Goal: Register for event/course

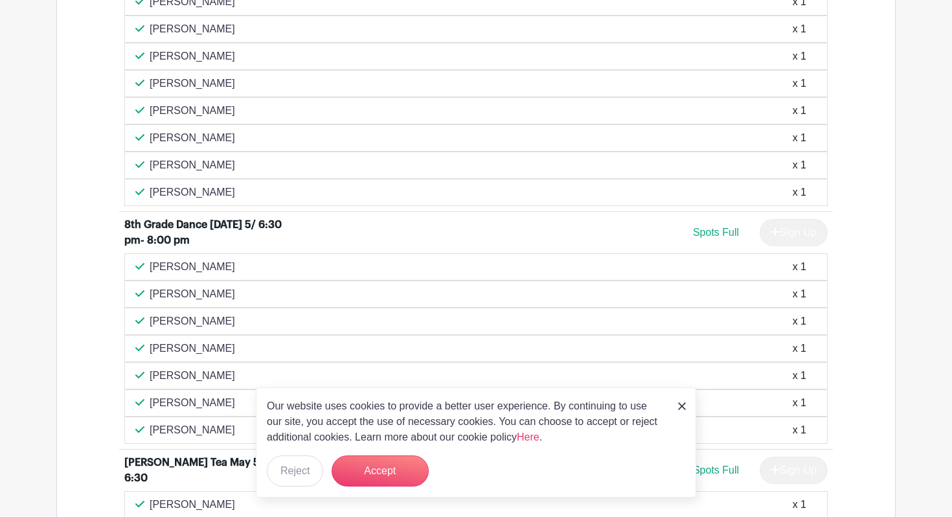
scroll to position [2624, 0]
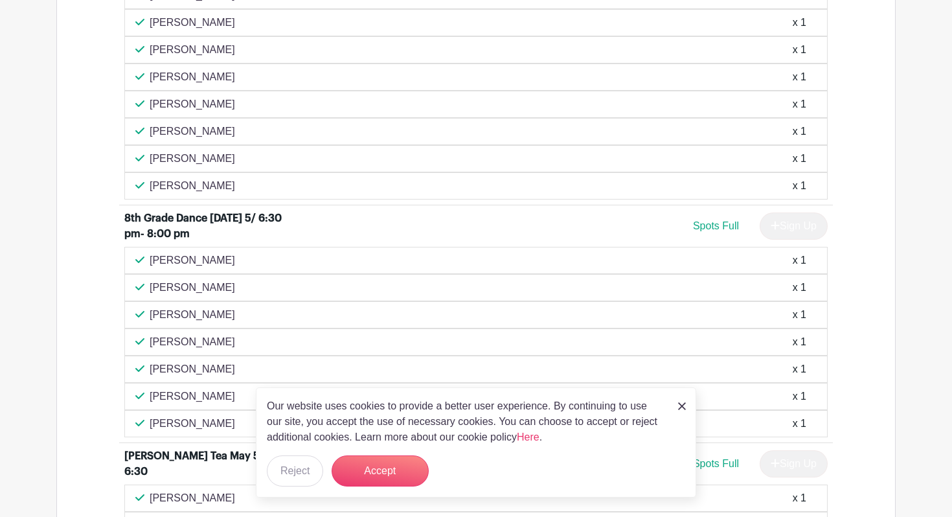
click at [682, 412] on link at bounding box center [682, 406] width 8 height 16
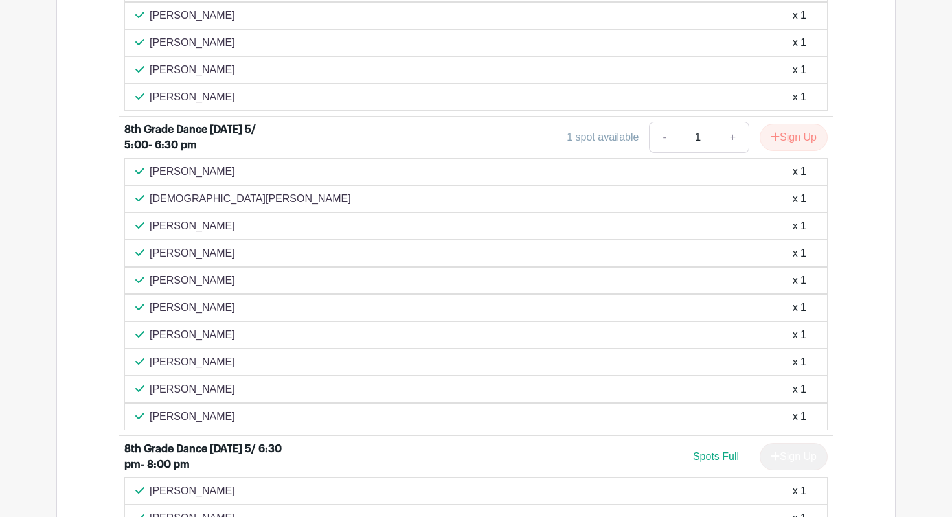
scroll to position [2396, 0]
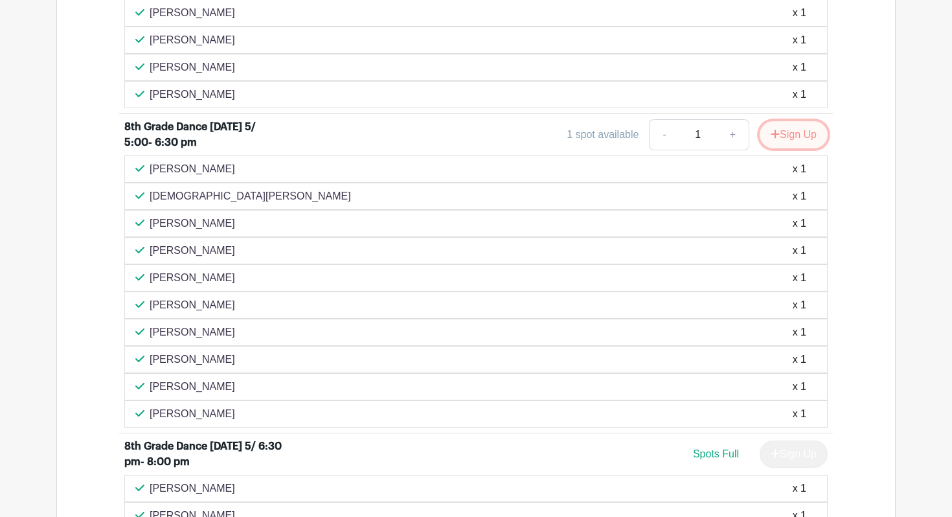
click at [788, 138] on button "Sign Up" at bounding box center [794, 134] width 68 height 27
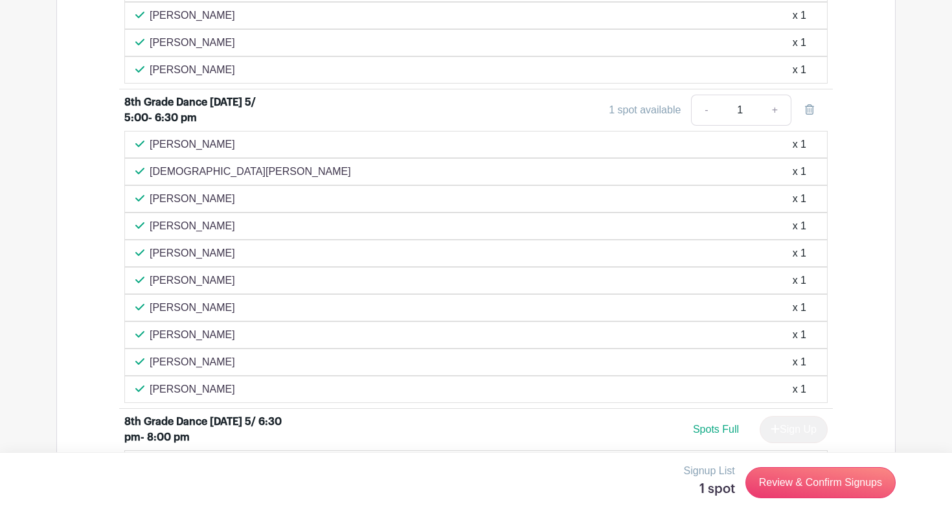
scroll to position [2429, 0]
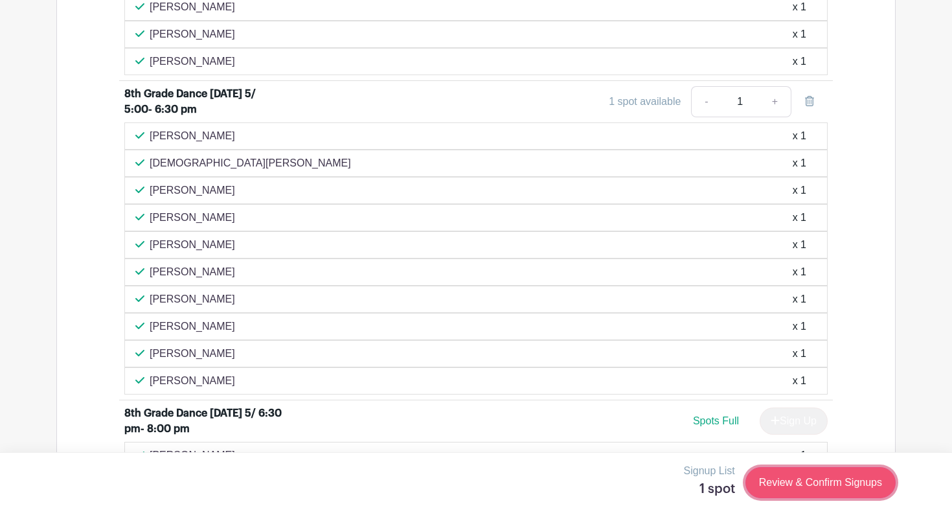
click at [837, 486] on link "Review & Confirm Signups" at bounding box center [821, 482] width 150 height 31
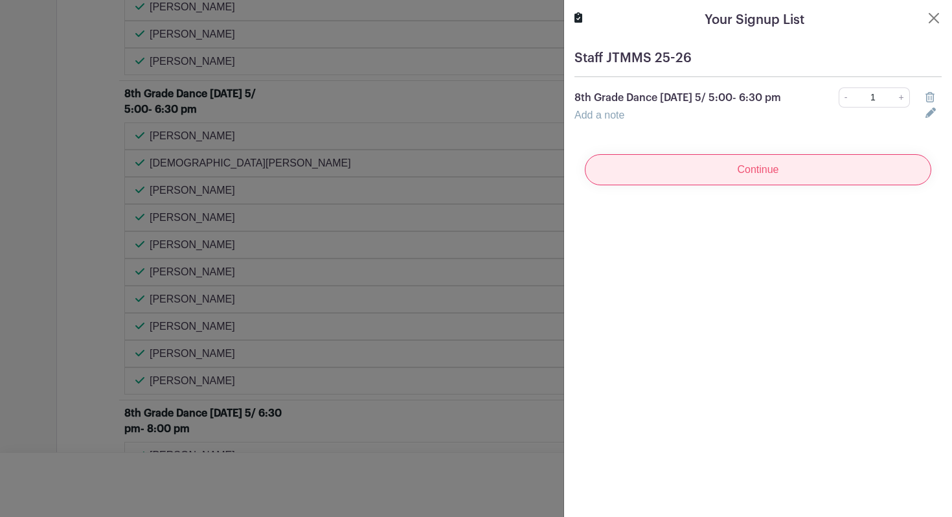
click at [754, 177] on input "Continue" at bounding box center [758, 169] width 347 height 31
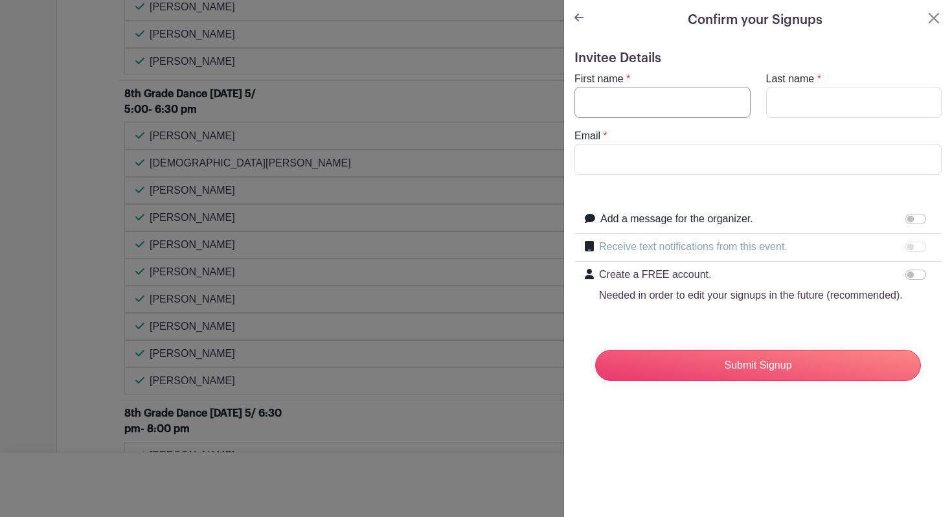
click at [632, 109] on input "First name" at bounding box center [663, 102] width 176 height 31
type input "[PERSON_NAME]"
click at [616, 152] on input "Email" at bounding box center [758, 159] width 367 height 31
type input "[EMAIL_ADDRESS][DOMAIN_NAME]"
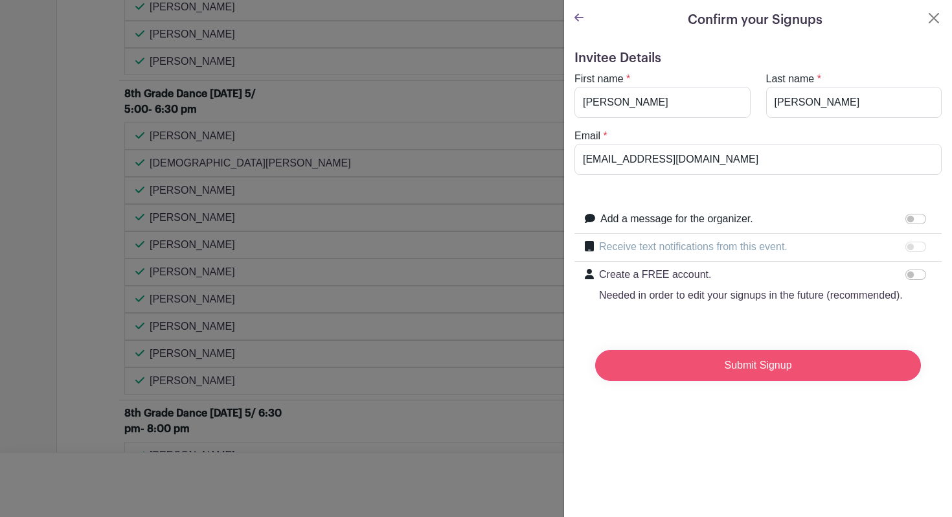
click at [779, 374] on input "Submit Signup" at bounding box center [758, 365] width 326 height 31
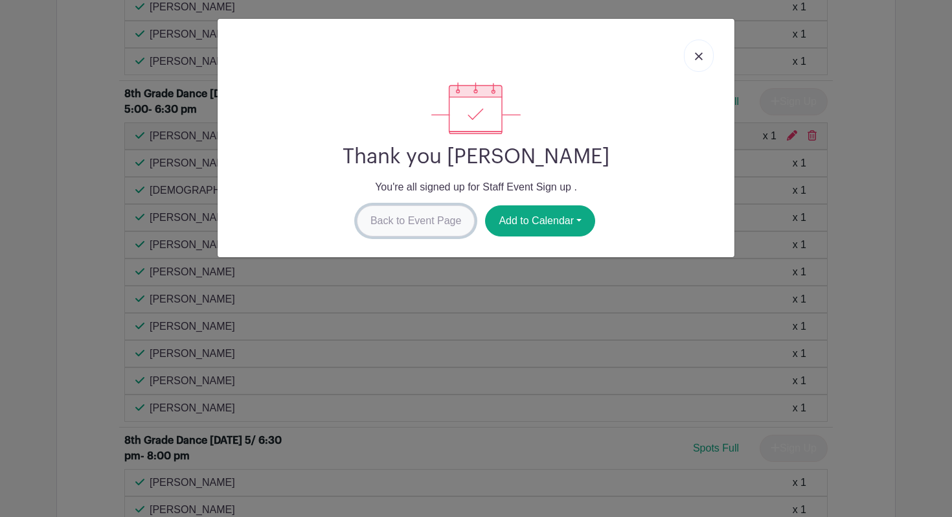
click at [444, 222] on link "Back to Event Page" at bounding box center [416, 220] width 119 height 31
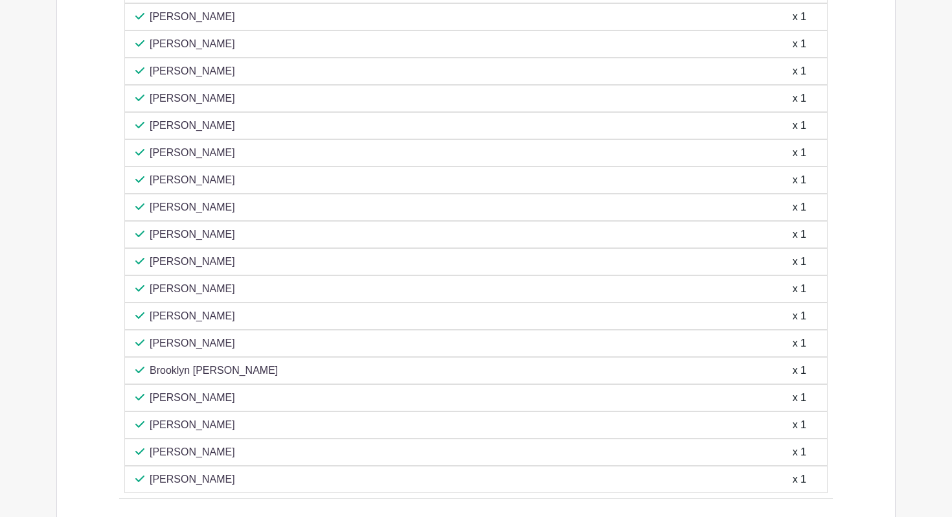
scroll to position [3231, 0]
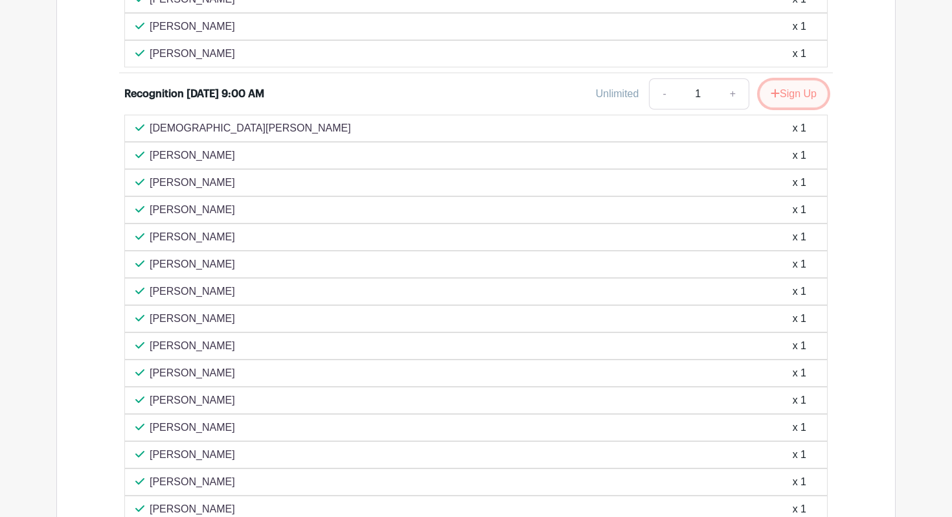
click at [793, 97] on button "Sign Up" at bounding box center [794, 93] width 68 height 27
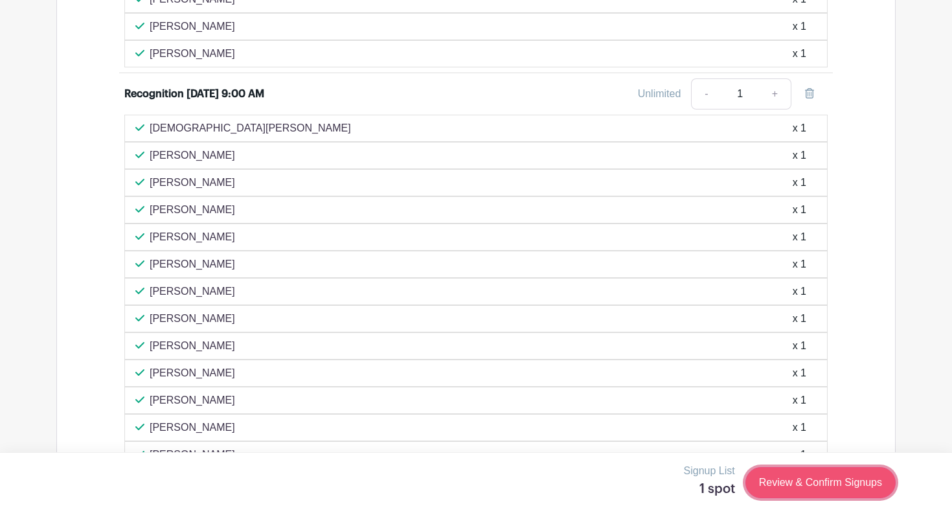
click at [826, 489] on link "Review & Confirm Signups" at bounding box center [821, 482] width 150 height 31
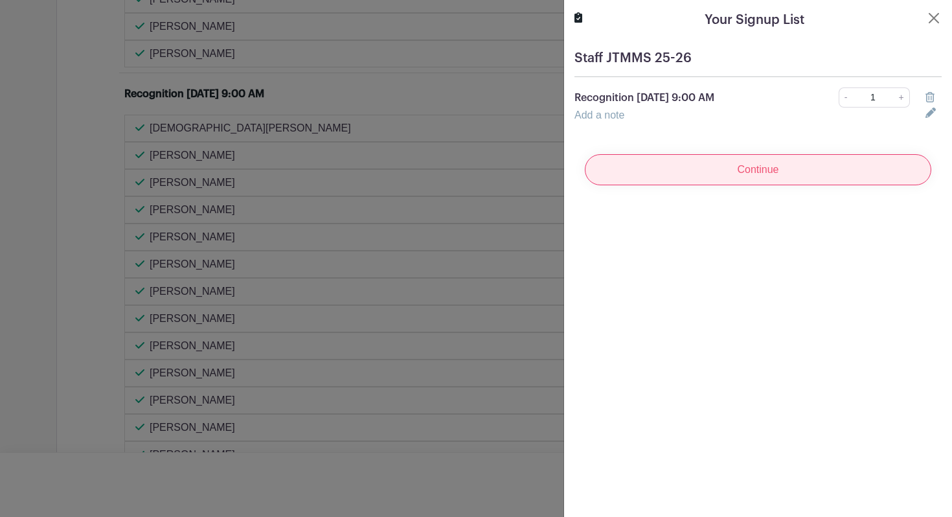
click at [669, 173] on input "Continue" at bounding box center [758, 169] width 347 height 31
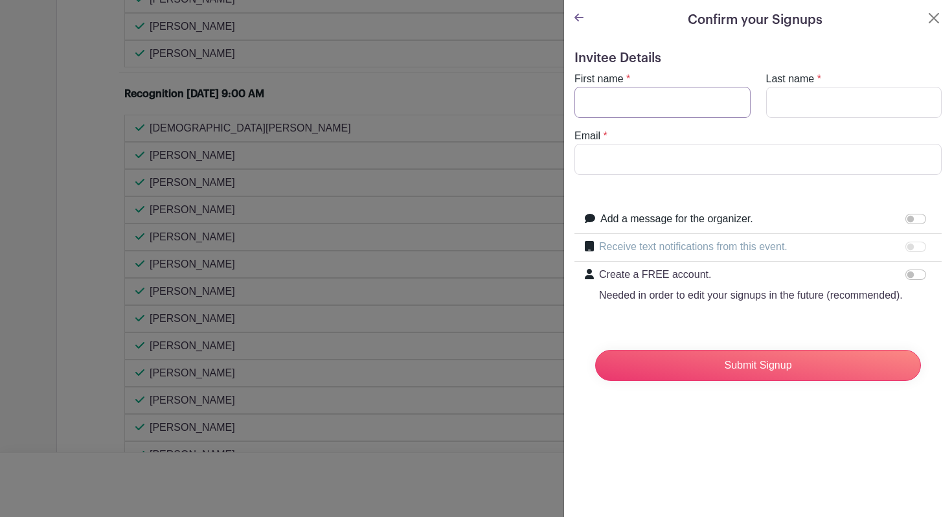
click at [629, 98] on input "First name" at bounding box center [663, 102] width 176 height 31
type input "[PERSON_NAME]"
click at [806, 93] on input "Last name" at bounding box center [854, 102] width 176 height 31
type input "[PERSON_NAME]"
click at [730, 163] on input "Email" at bounding box center [758, 159] width 367 height 31
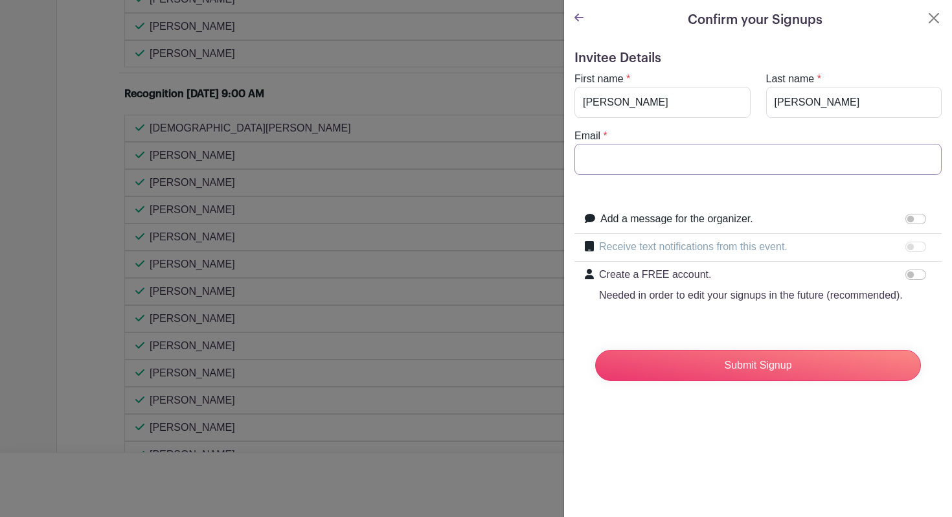
type input "[EMAIL_ADDRESS][DOMAIN_NAME]"
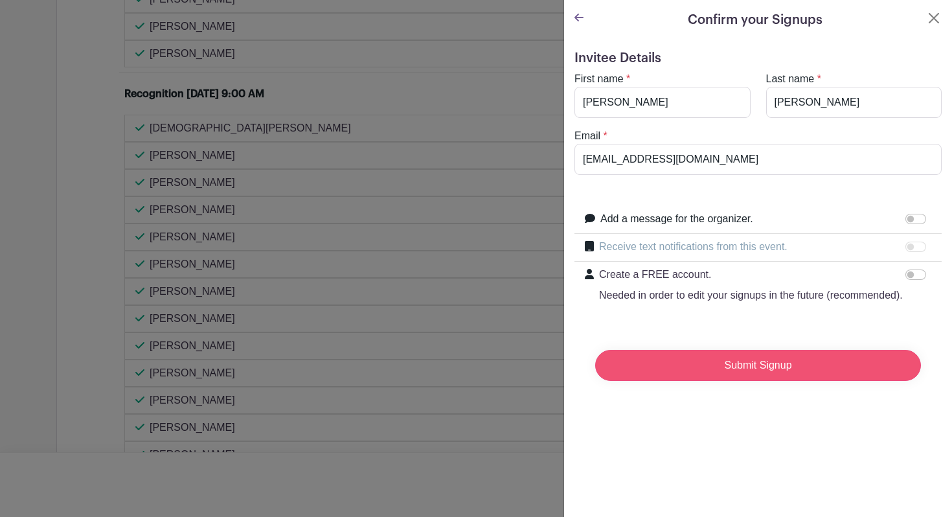
click at [716, 358] on input "Submit Signup" at bounding box center [758, 365] width 326 height 31
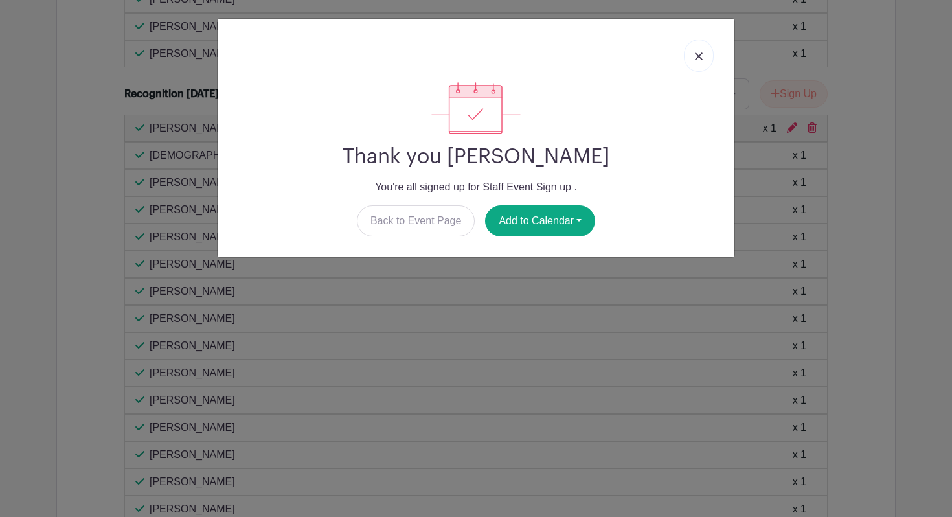
click at [694, 60] on link at bounding box center [699, 56] width 30 height 32
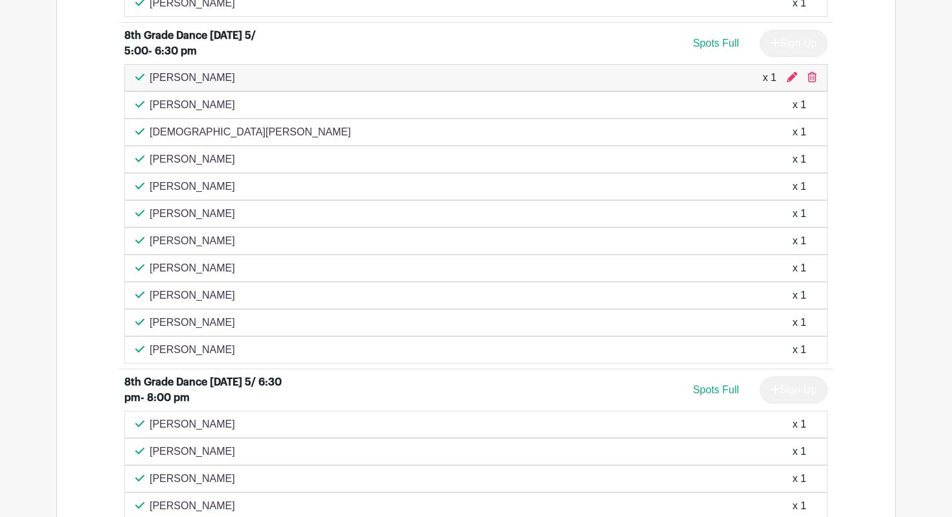
scroll to position [2484, 0]
